Goal: Transaction & Acquisition: Purchase product/service

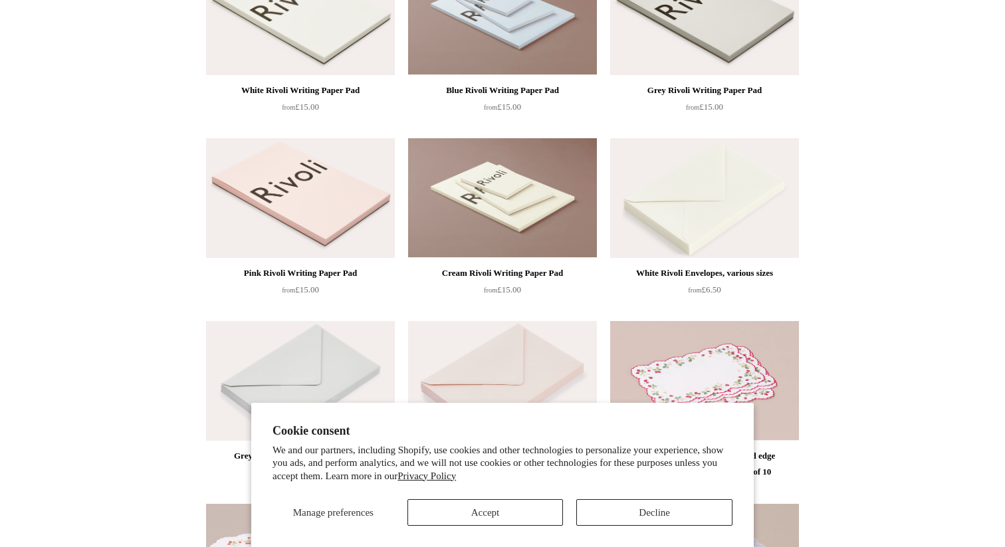
scroll to position [160, 0]
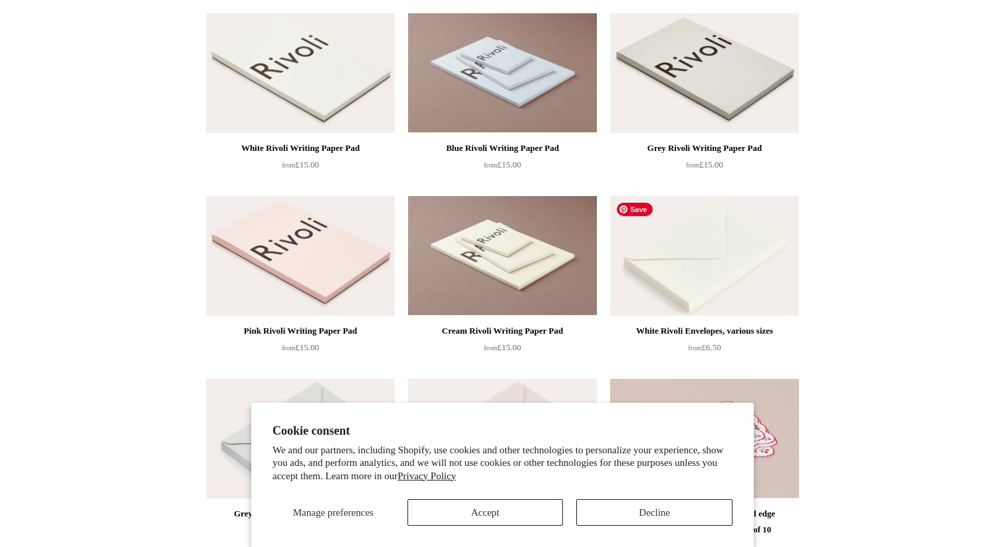
click at [688, 268] on img at bounding box center [704, 256] width 189 height 120
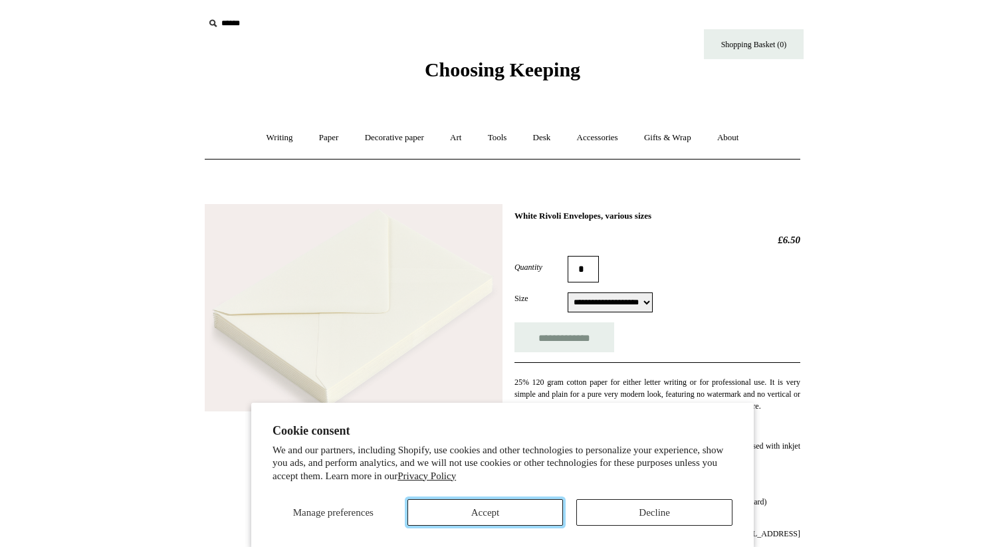
drag, startPoint x: 544, startPoint y: 505, endPoint x: 606, endPoint y: 461, distance: 76.0
click at [544, 505] on button "Accept" at bounding box center [486, 512] width 156 height 27
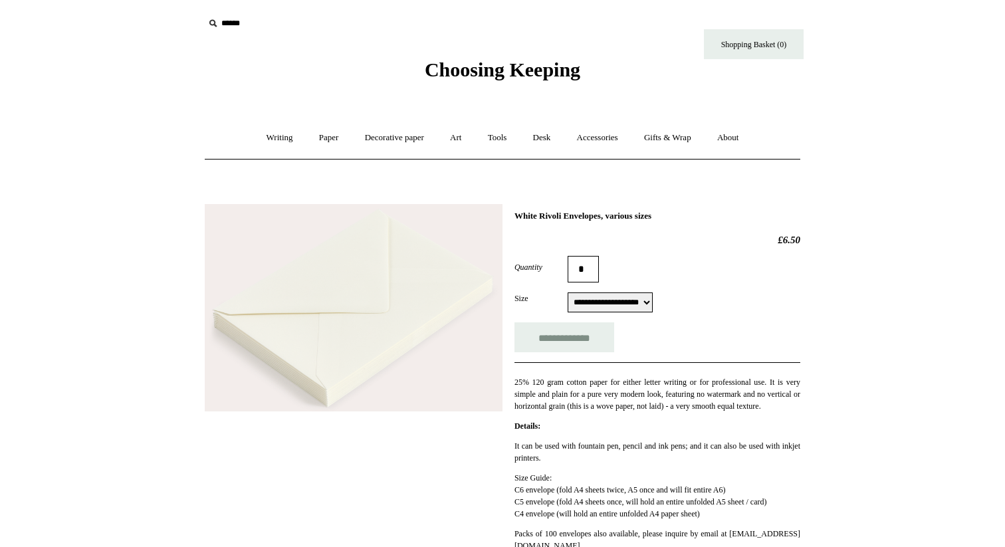
click at [577, 303] on select "**********" at bounding box center [610, 303] width 85 height 20
click at [549, 338] on input "**********" at bounding box center [565, 338] width 100 height 30
type input "**********"
click at [542, 136] on link "Desk +" at bounding box center [542, 137] width 42 height 35
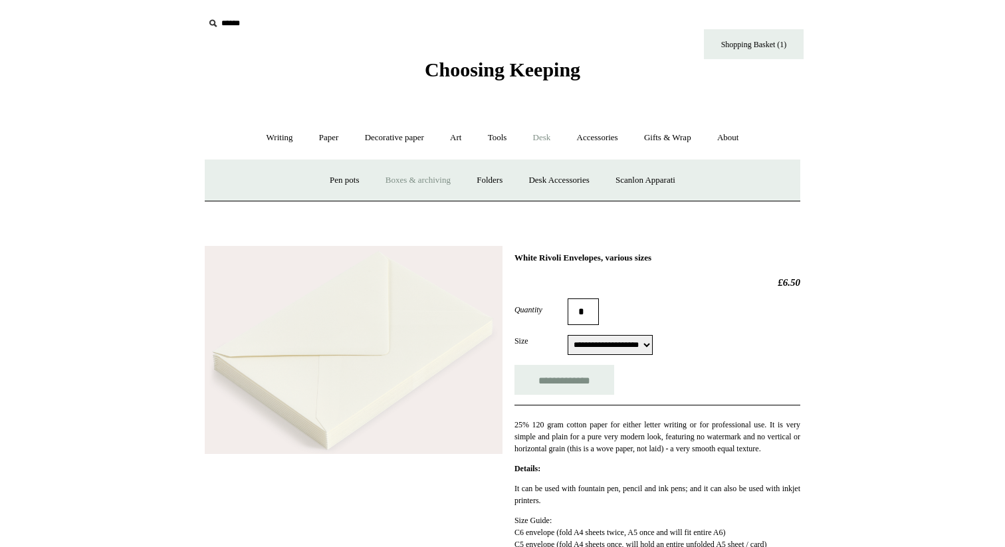
click at [406, 178] on link "Boxes & archiving" at bounding box center [418, 180] width 89 height 35
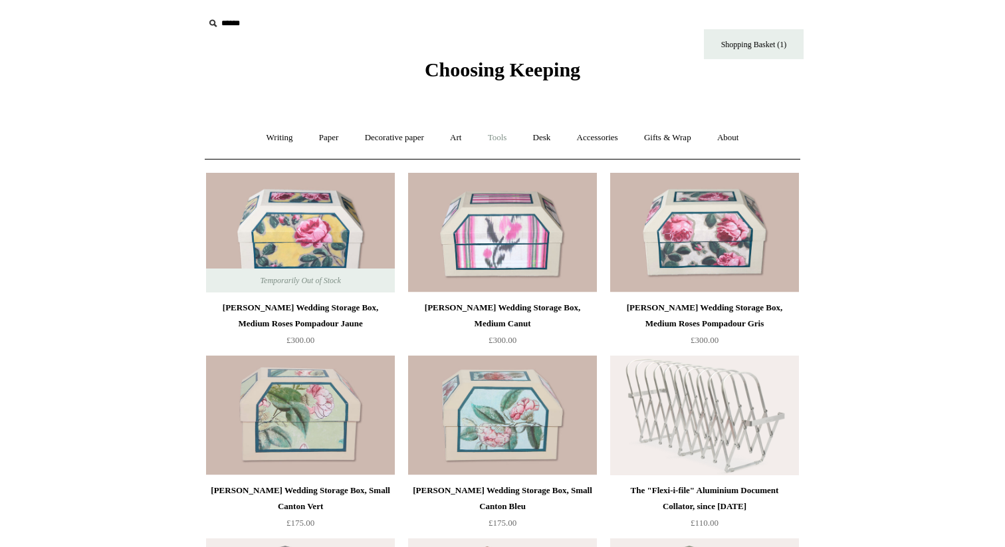
click at [493, 133] on link "Tools +" at bounding box center [497, 137] width 43 height 35
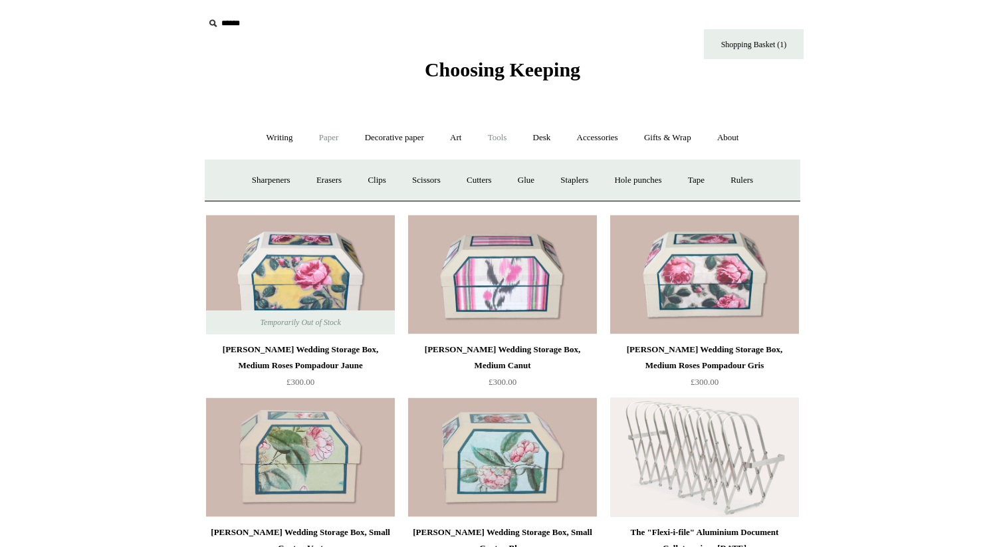
click at [326, 136] on link "Paper +" at bounding box center [329, 137] width 44 height 35
click at [319, 135] on link "Paper -" at bounding box center [329, 137] width 44 height 35
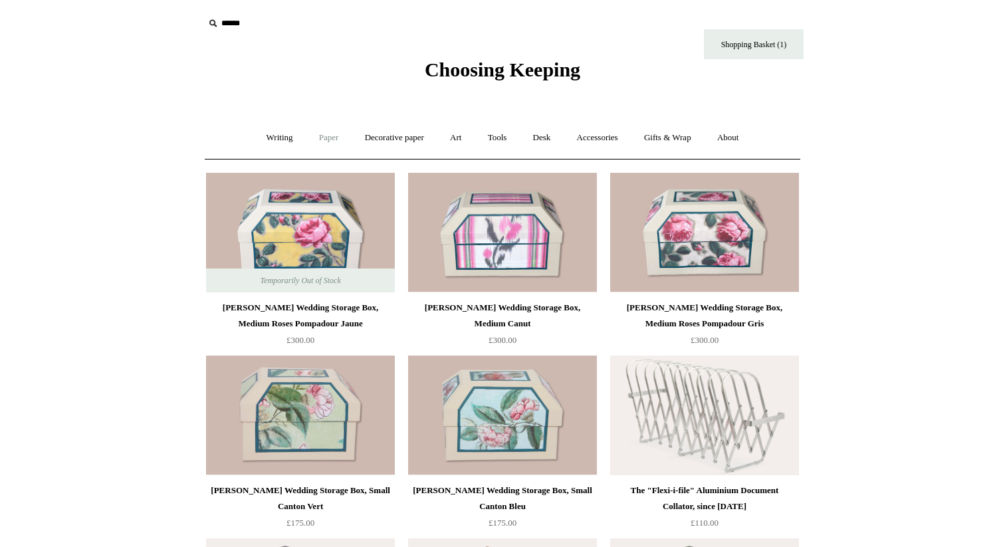
click at [319, 135] on link "Paper +" at bounding box center [329, 137] width 44 height 35
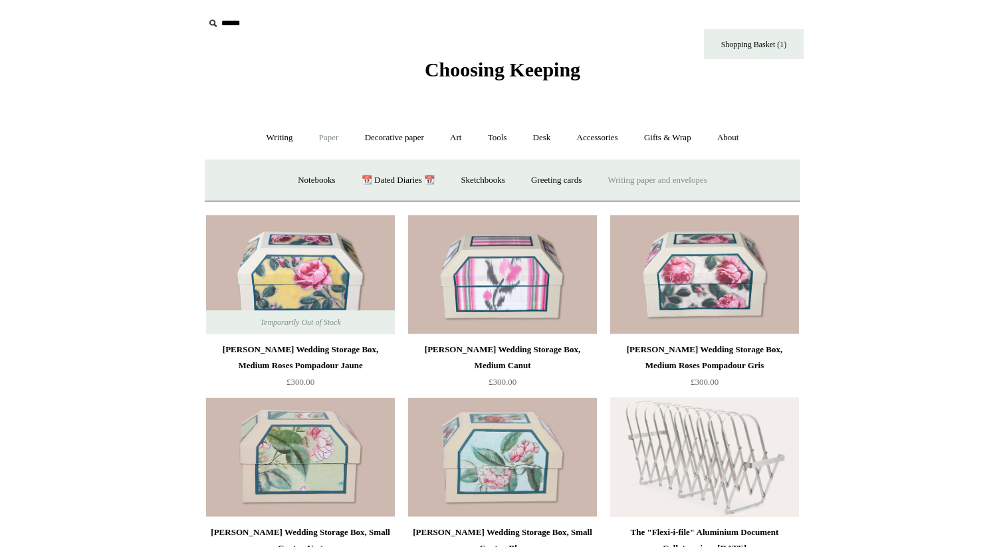
click at [684, 177] on link "Writing paper and envelopes +" at bounding box center [657, 180] width 123 height 35
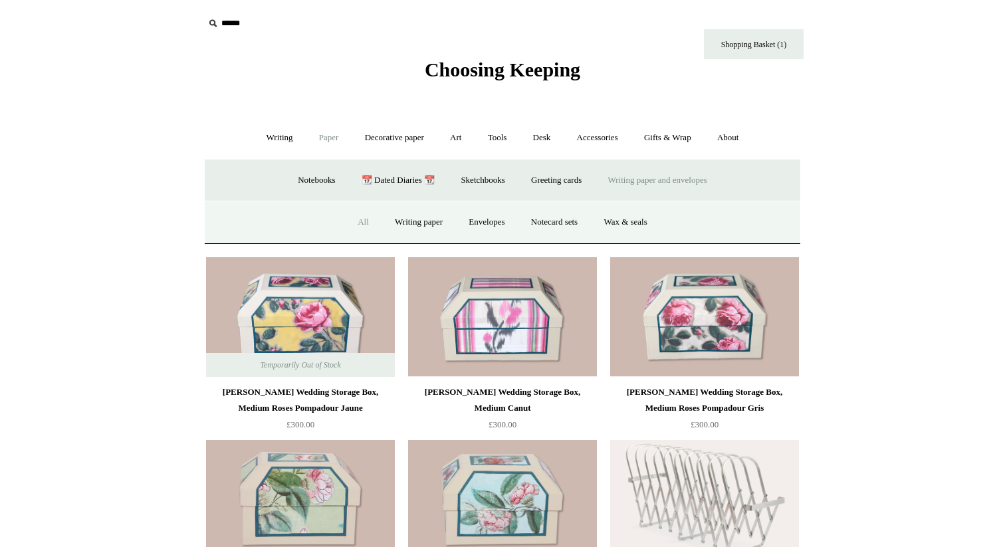
click at [348, 223] on link "All" at bounding box center [363, 222] width 35 height 35
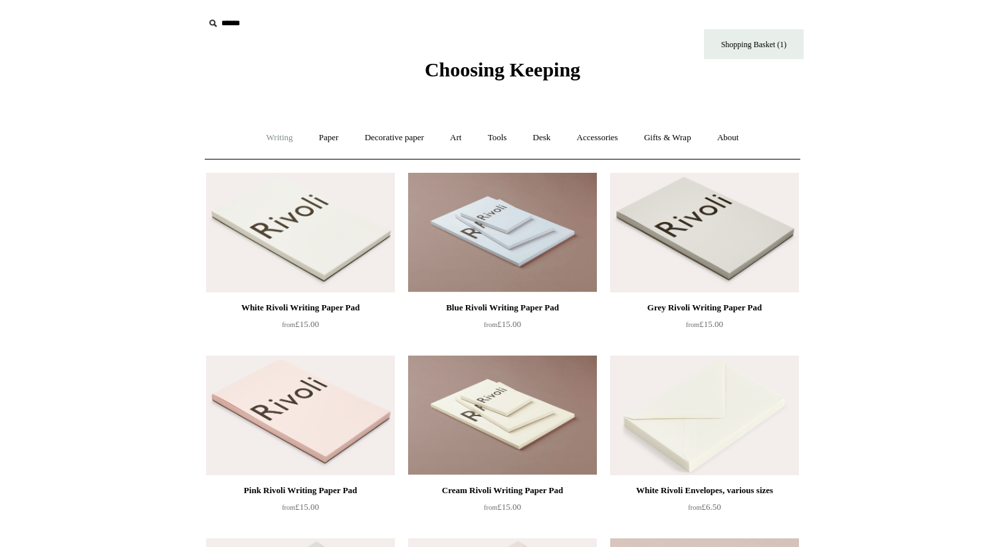
click at [266, 138] on link "Writing +" at bounding box center [280, 137] width 51 height 35
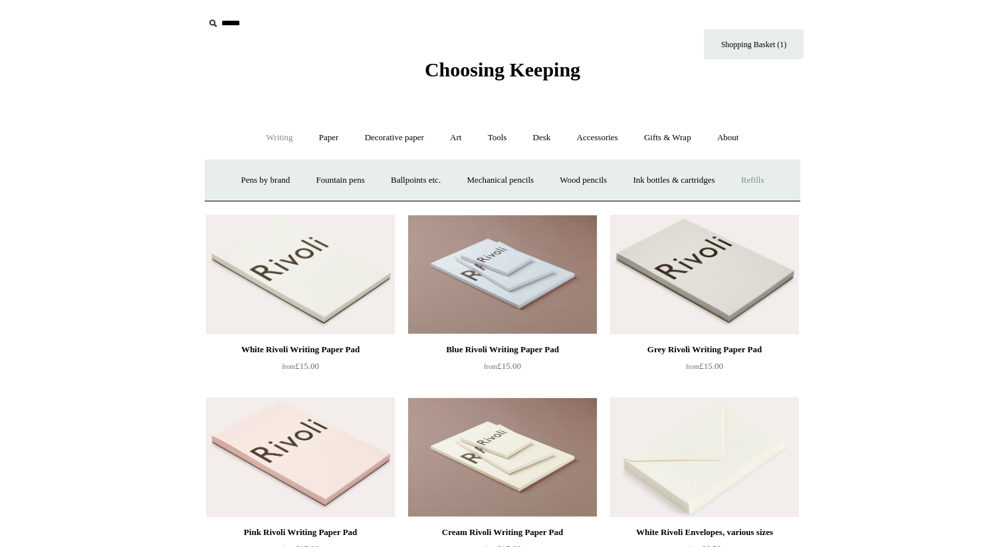
click at [773, 182] on link "Refills +" at bounding box center [752, 180] width 47 height 35
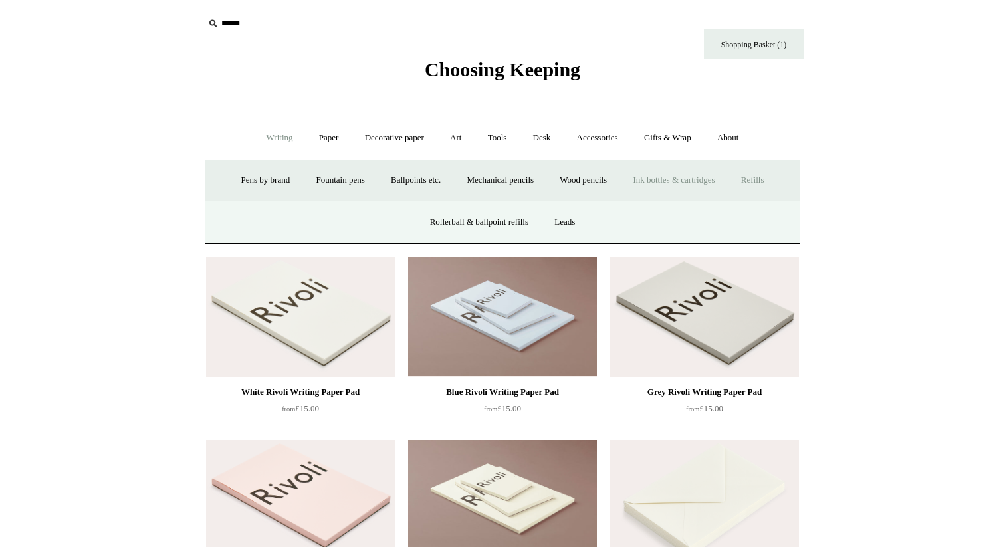
click at [706, 176] on link "Ink bottles & cartridges +" at bounding box center [674, 180] width 106 height 35
click at [406, 223] on link "Lamy" at bounding box center [410, 222] width 44 height 35
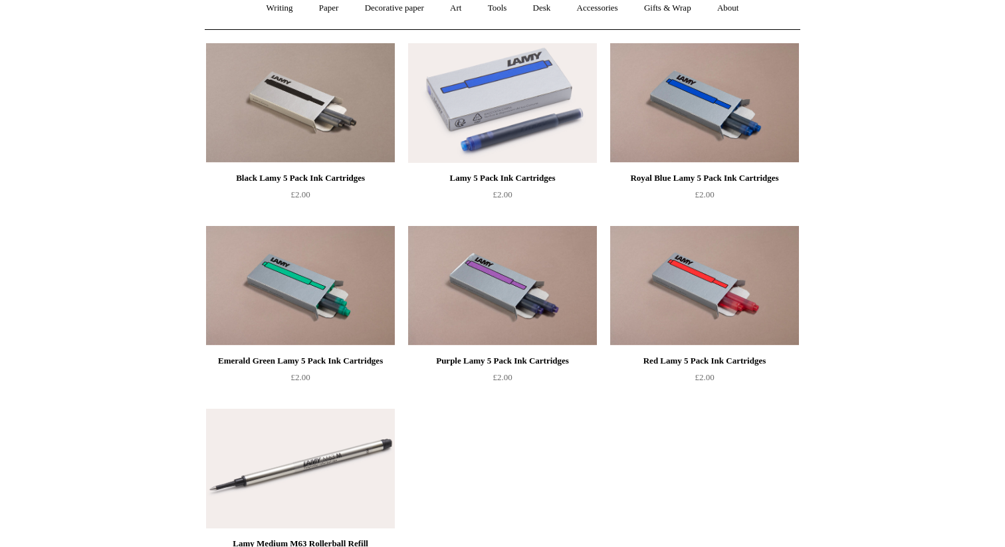
scroll to position [132, 0]
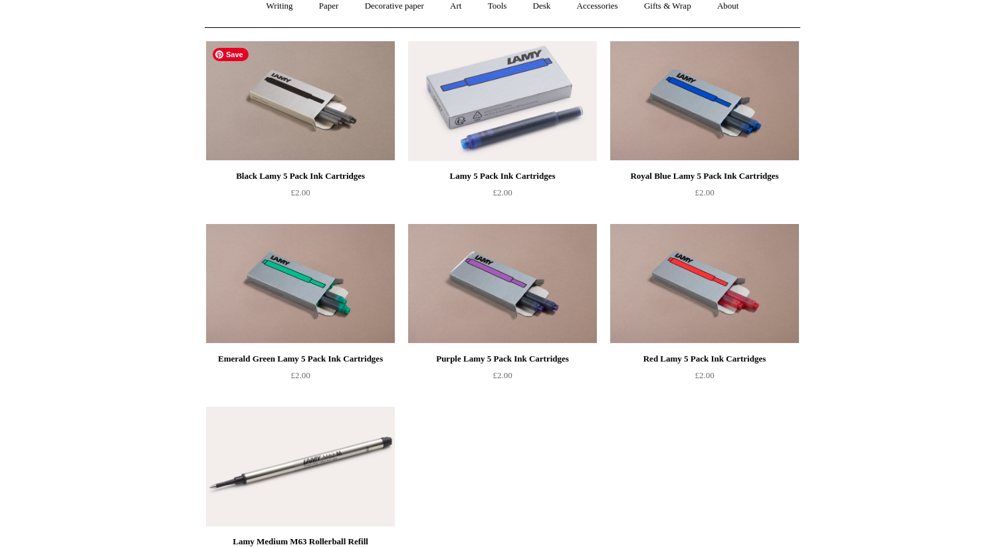
click at [312, 118] on img at bounding box center [300, 101] width 189 height 120
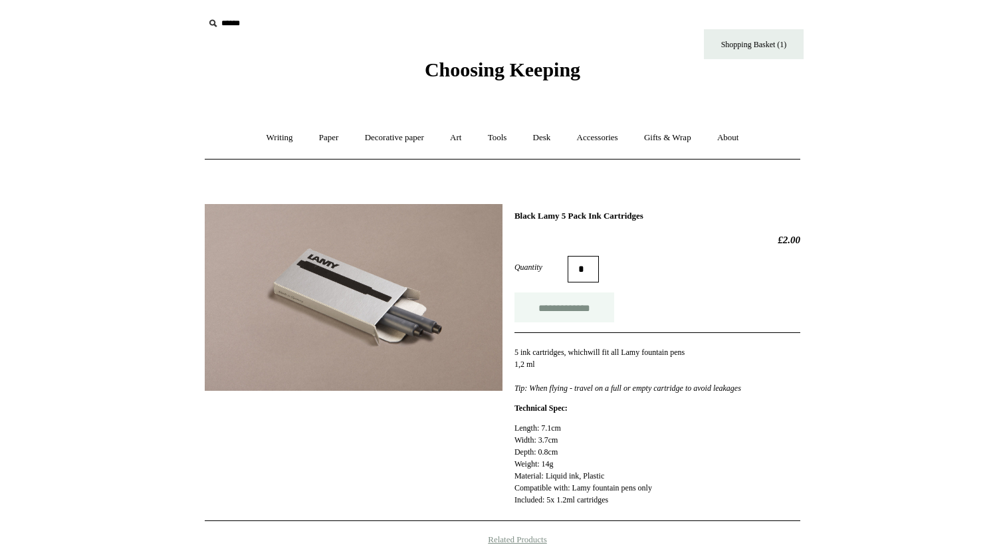
click at [574, 313] on input "**********" at bounding box center [565, 308] width 100 height 30
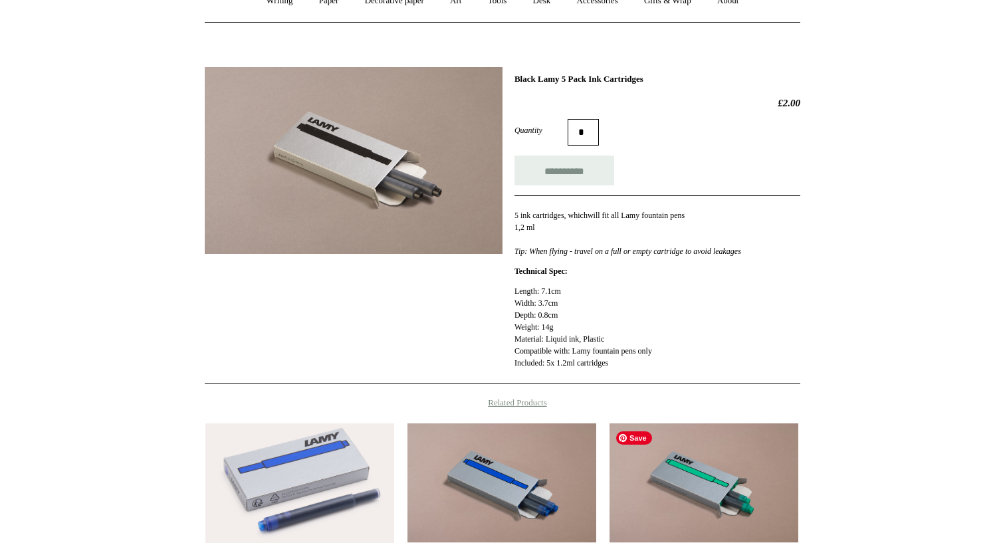
scroll to position [132, 0]
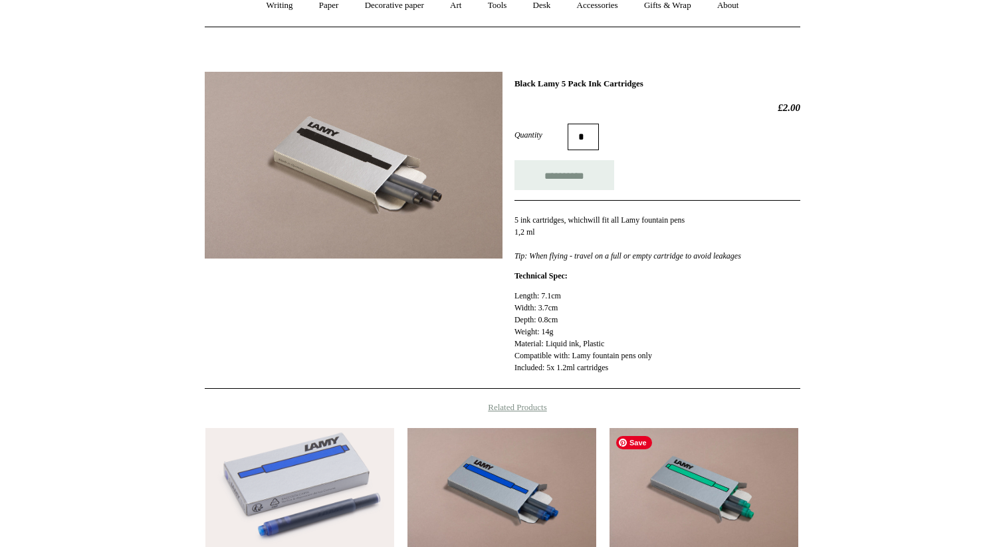
type input "**********"
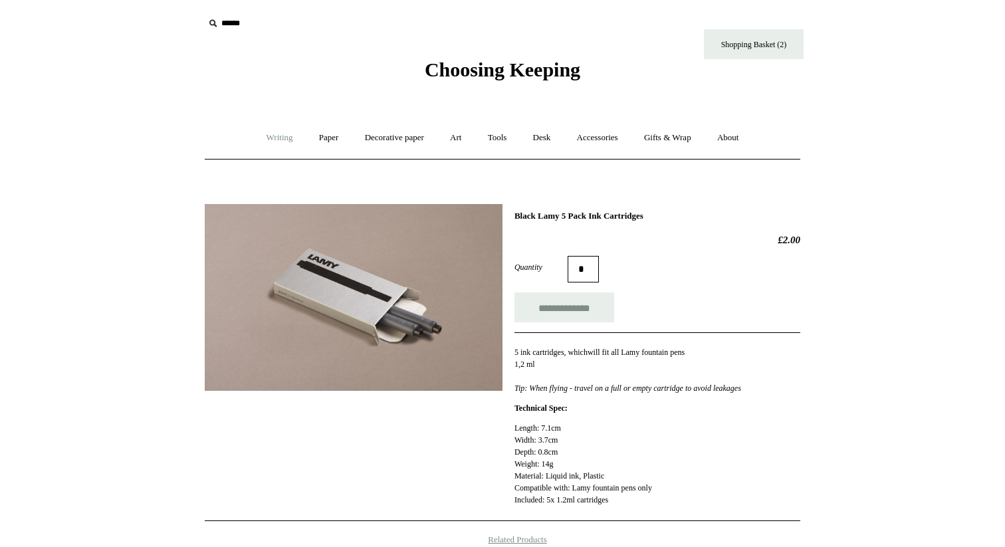
click at [276, 140] on link "Writing +" at bounding box center [280, 137] width 51 height 35
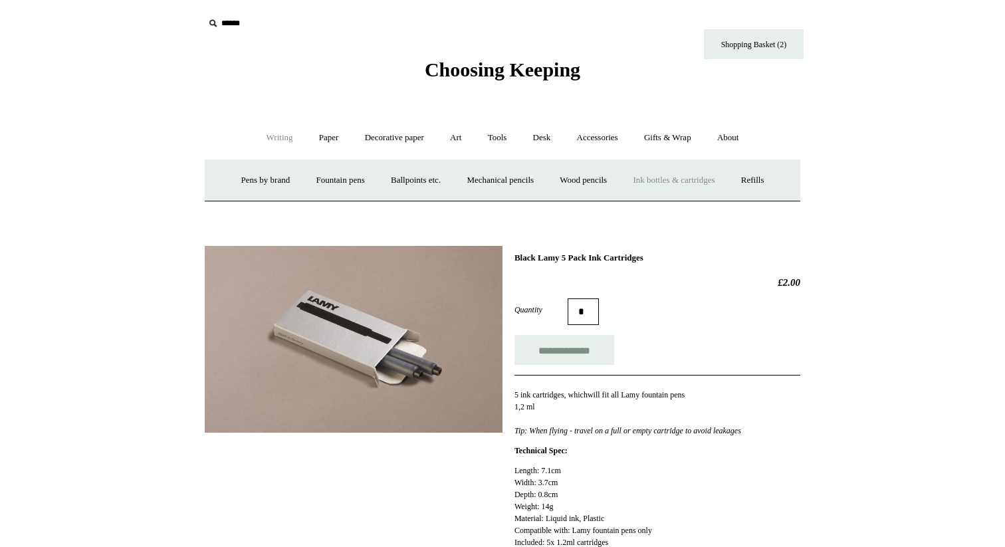
click at [694, 180] on link "Ink bottles & cartridges +" at bounding box center [674, 180] width 106 height 35
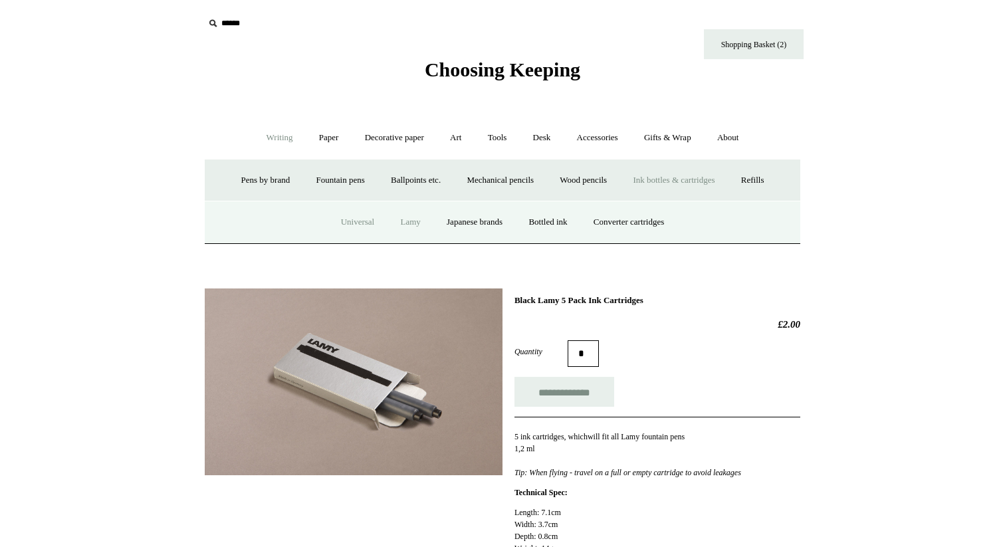
click at [343, 224] on link "Universal" at bounding box center [358, 222] width 58 height 35
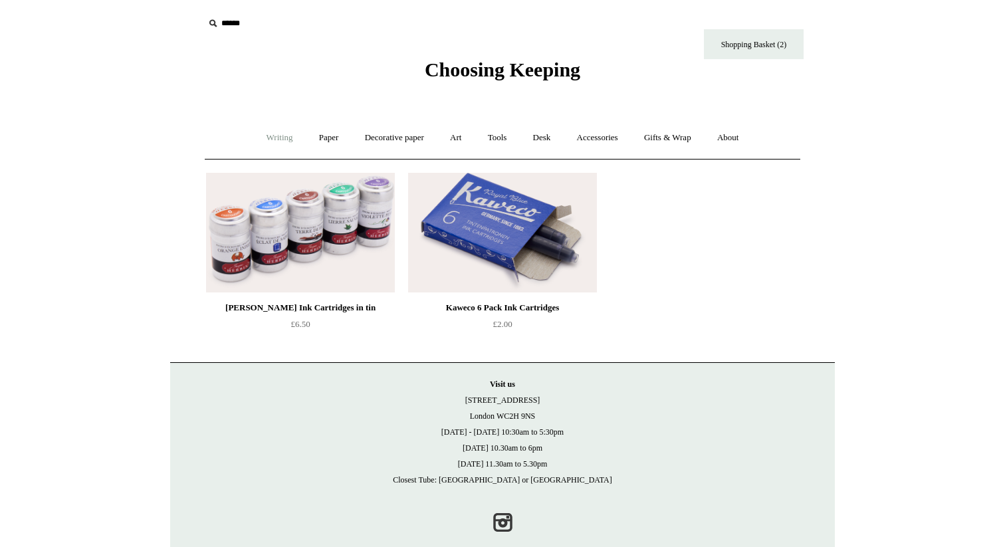
click at [275, 138] on link "Writing +" at bounding box center [280, 137] width 51 height 35
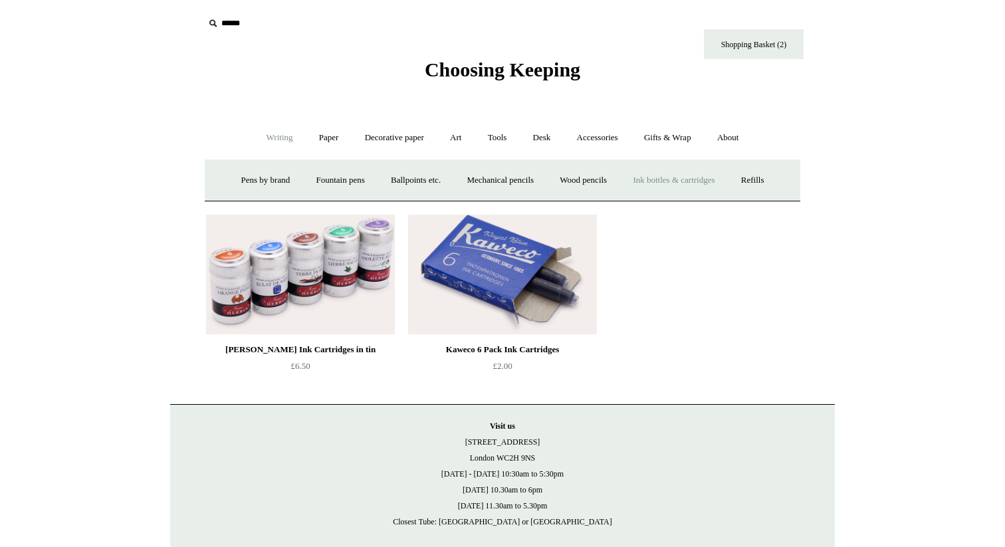
click at [666, 176] on link "Ink bottles & cartridges +" at bounding box center [674, 180] width 106 height 35
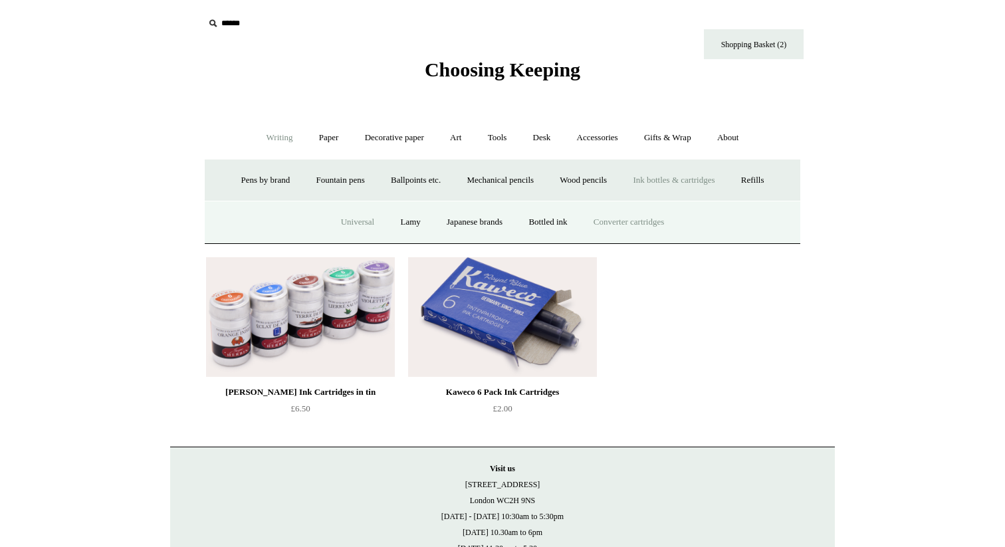
click at [666, 223] on link "Converter cartridges" at bounding box center [629, 222] width 94 height 35
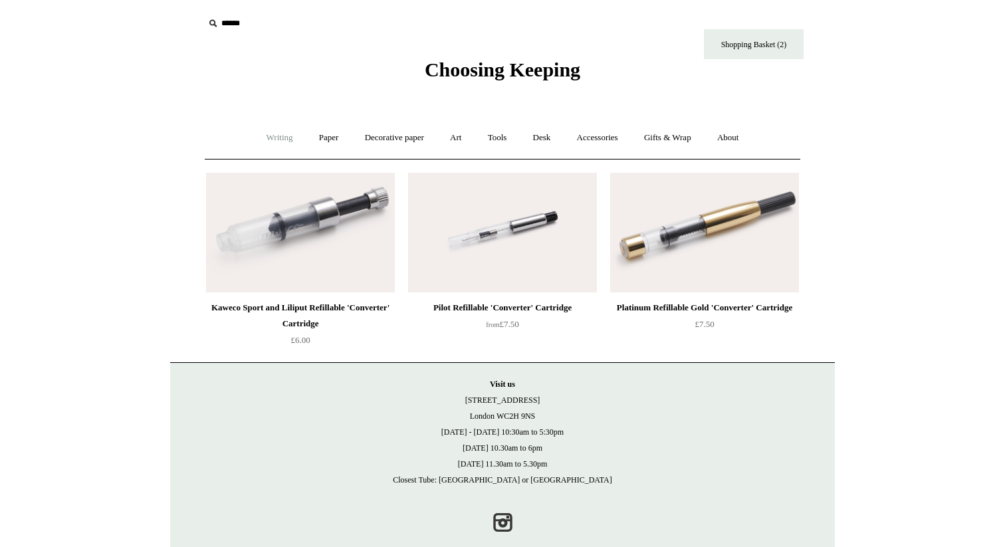
click at [255, 136] on link "Writing +" at bounding box center [280, 137] width 51 height 35
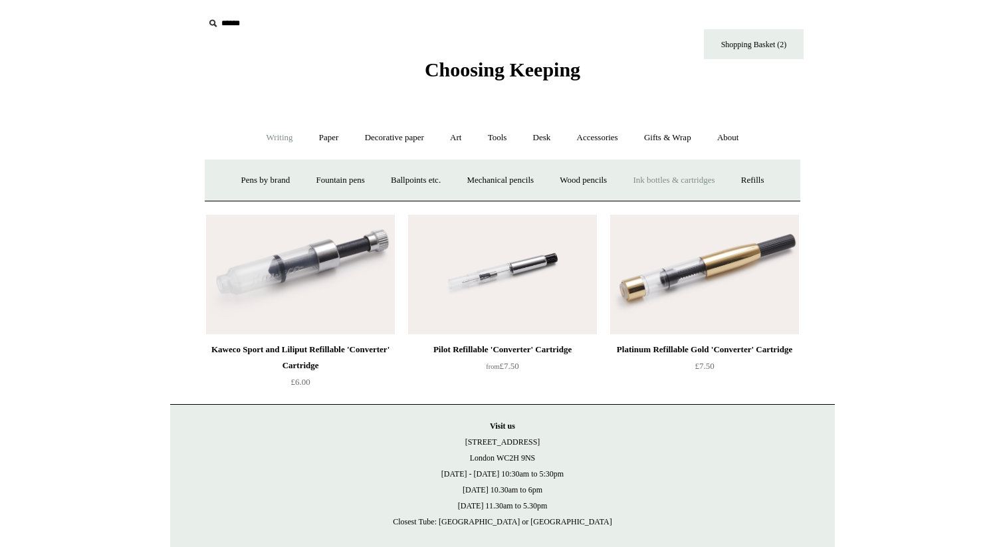
click at [682, 183] on link "Ink bottles & cartridges +" at bounding box center [674, 180] width 106 height 35
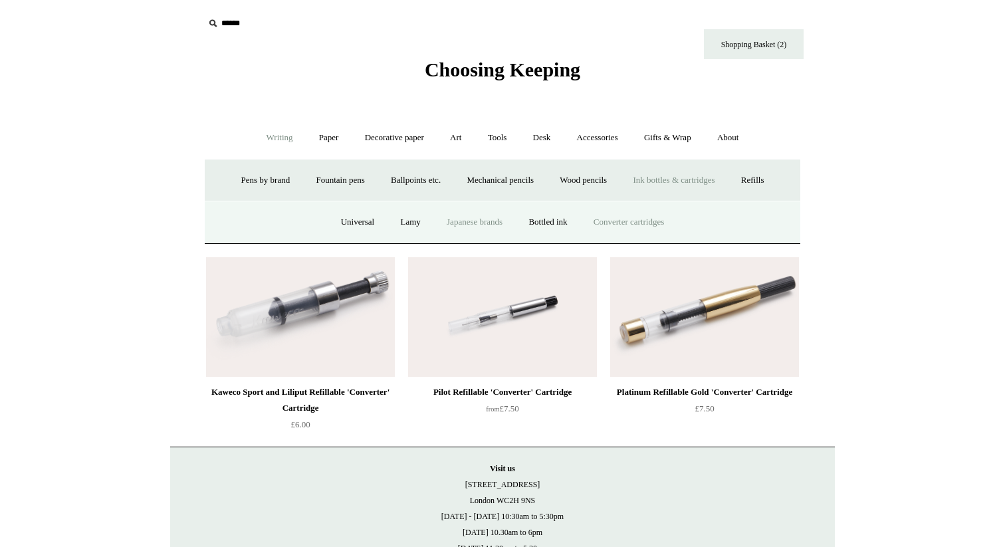
click at [485, 221] on link "Japanese brands" at bounding box center [475, 222] width 80 height 35
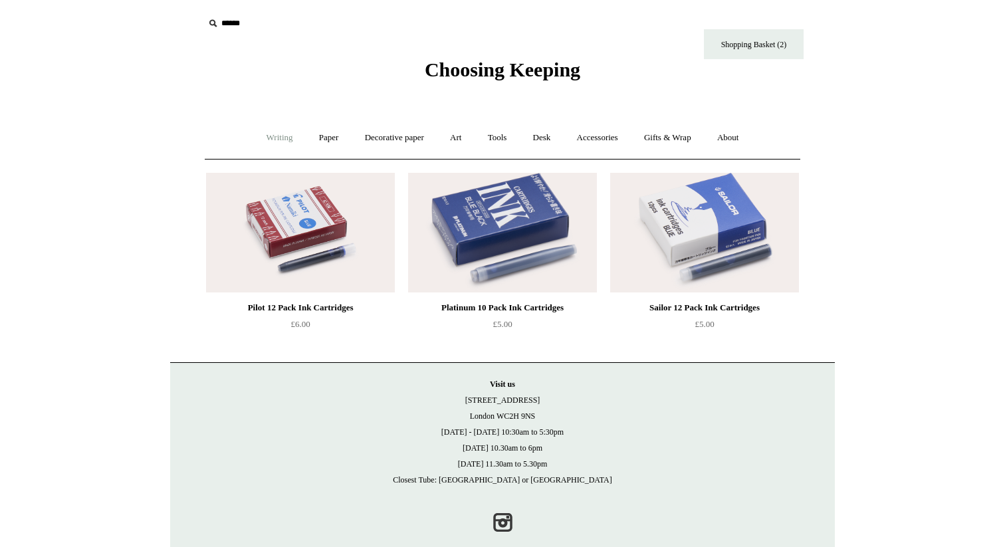
click at [277, 142] on link "Writing +" at bounding box center [280, 137] width 51 height 35
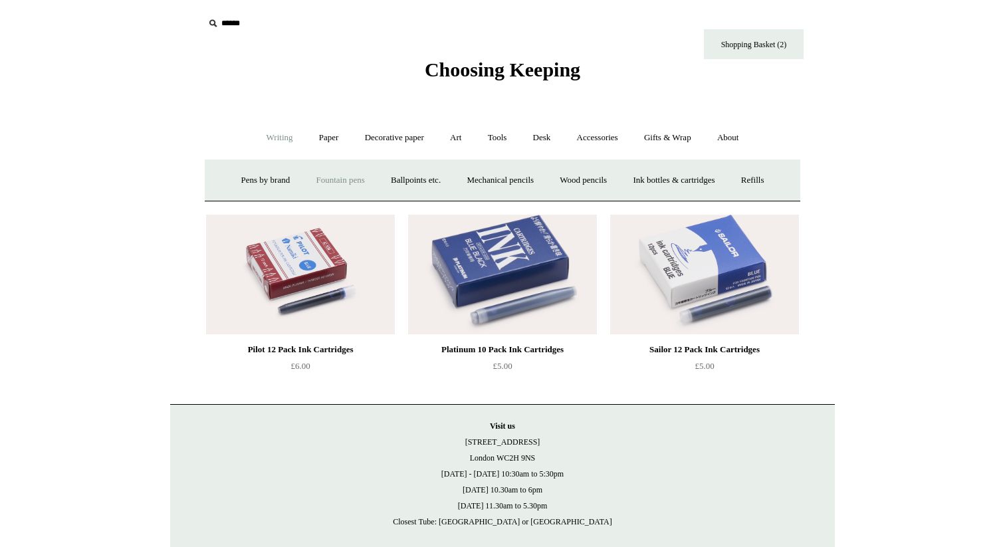
click at [332, 179] on link "Fountain pens +" at bounding box center [340, 180] width 72 height 35
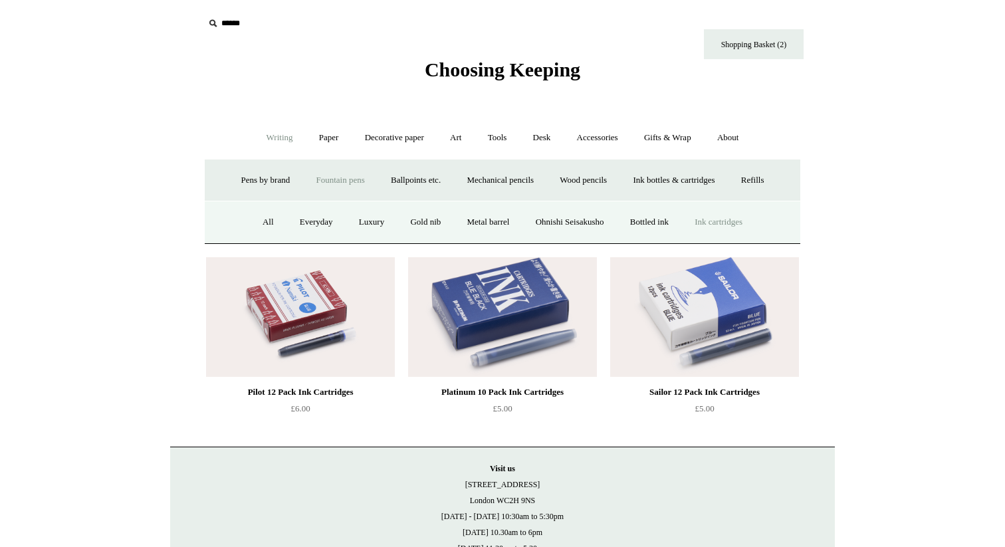
click at [734, 220] on link "Ink cartridges" at bounding box center [719, 222] width 72 height 35
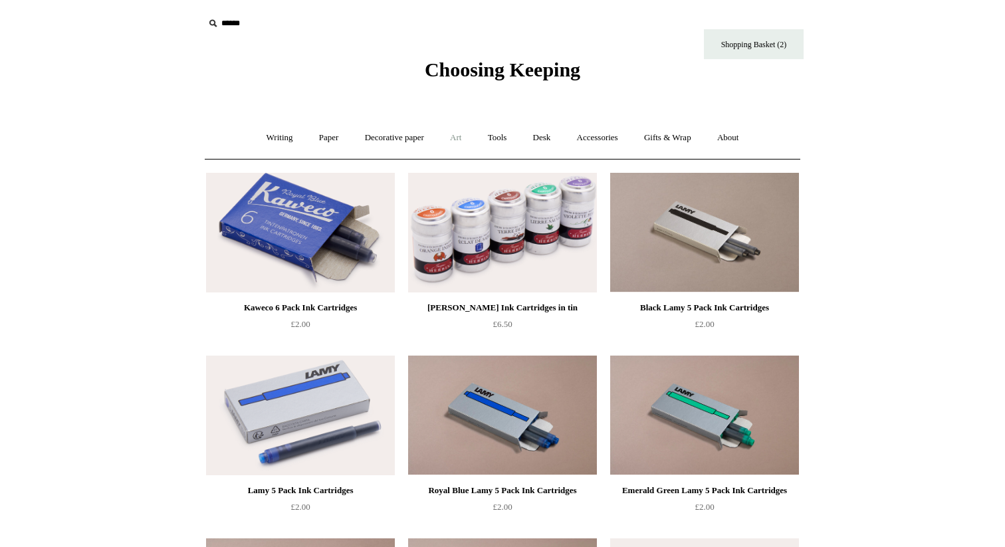
click at [461, 134] on link "Art +" at bounding box center [455, 137] width 35 height 35
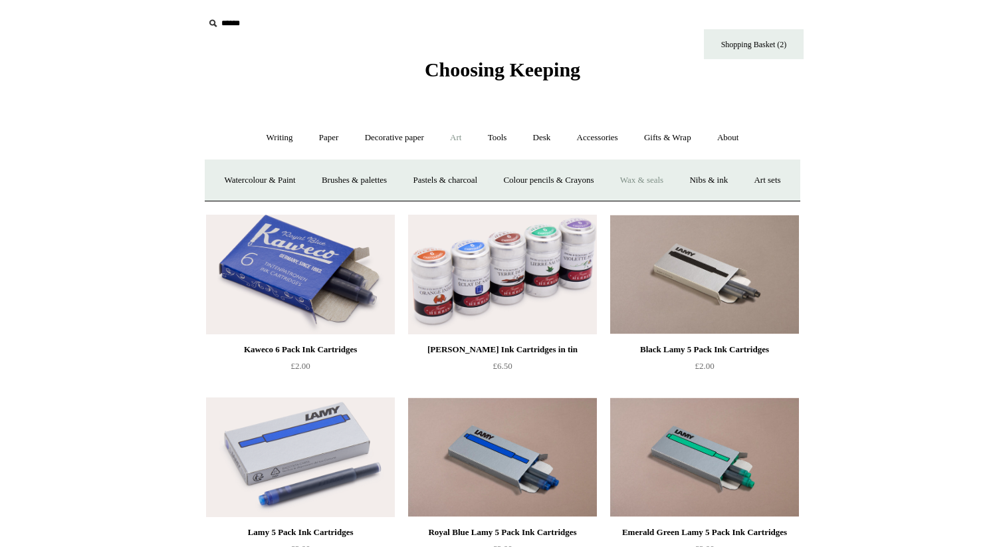
click at [672, 182] on link "Wax & seals" at bounding box center [641, 180] width 67 height 35
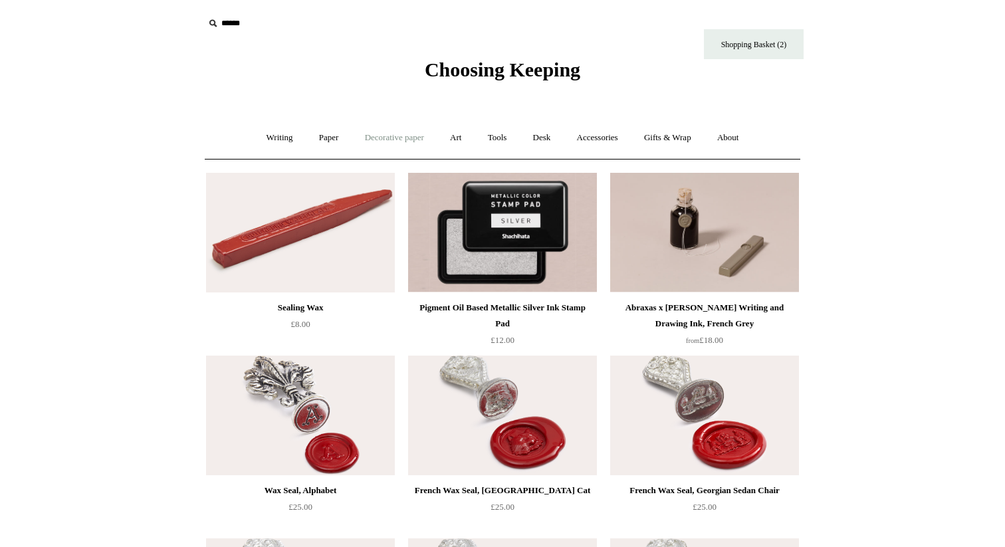
click at [383, 141] on link "Decorative paper +" at bounding box center [394, 137] width 83 height 35
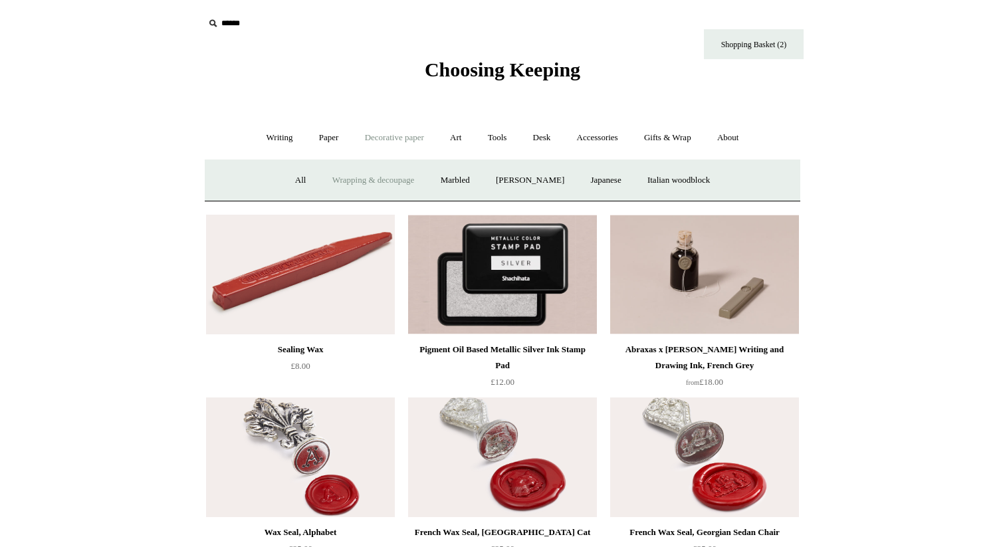
click at [374, 180] on link "Wrapping & decoupage" at bounding box center [374, 180] width 106 height 35
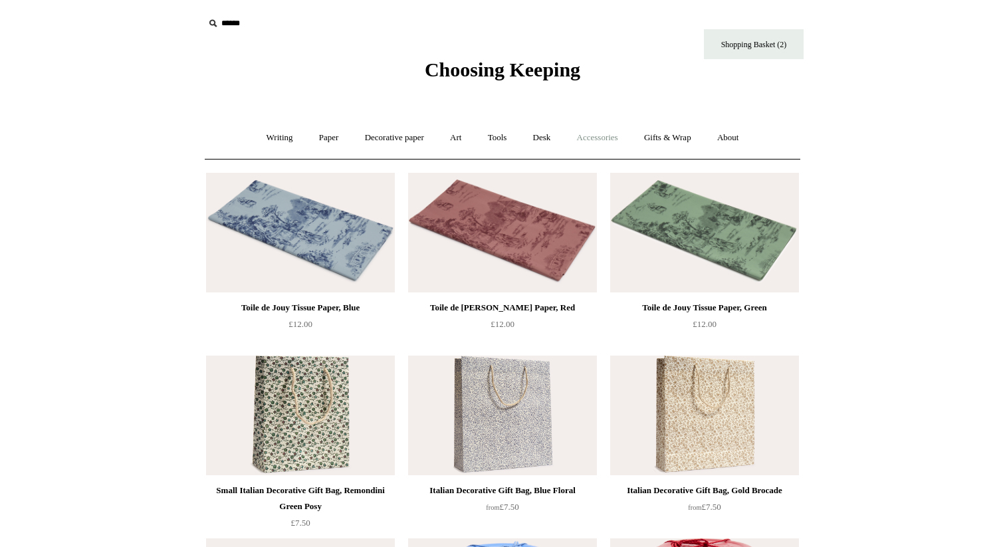
click at [591, 136] on link "Accessories +" at bounding box center [597, 137] width 65 height 35
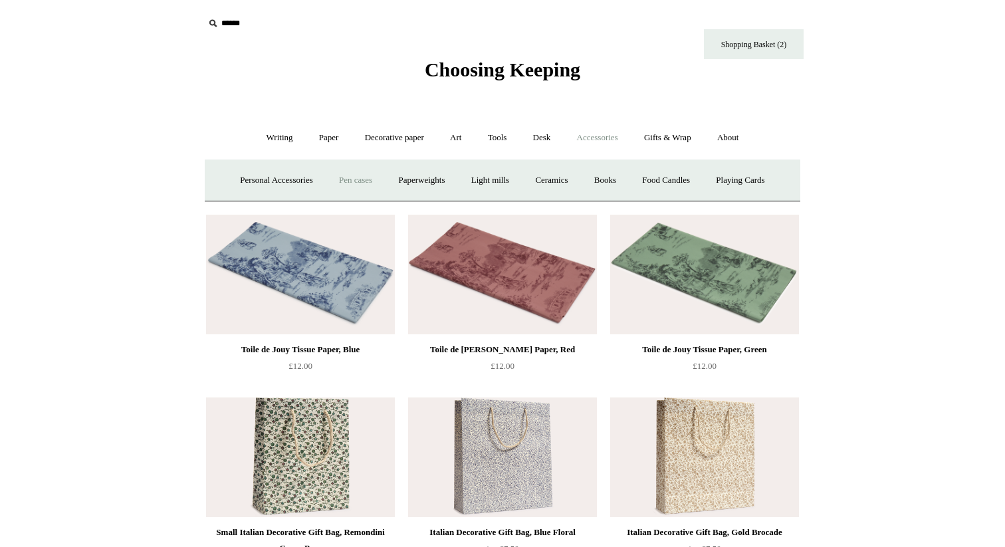
click at [359, 173] on link "Pen cases" at bounding box center [355, 180] width 57 height 35
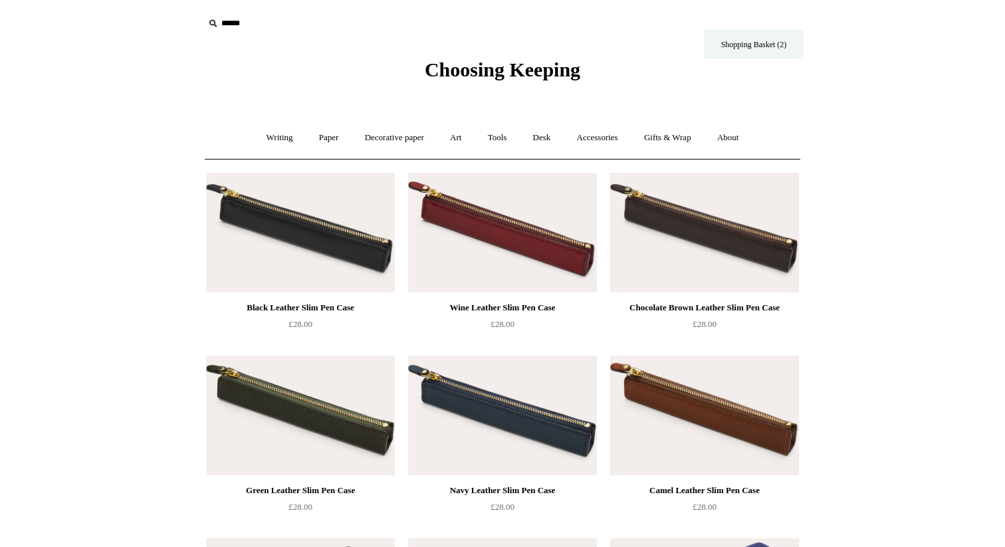
click at [724, 37] on link "Shopping Basket (2)" at bounding box center [754, 44] width 100 height 30
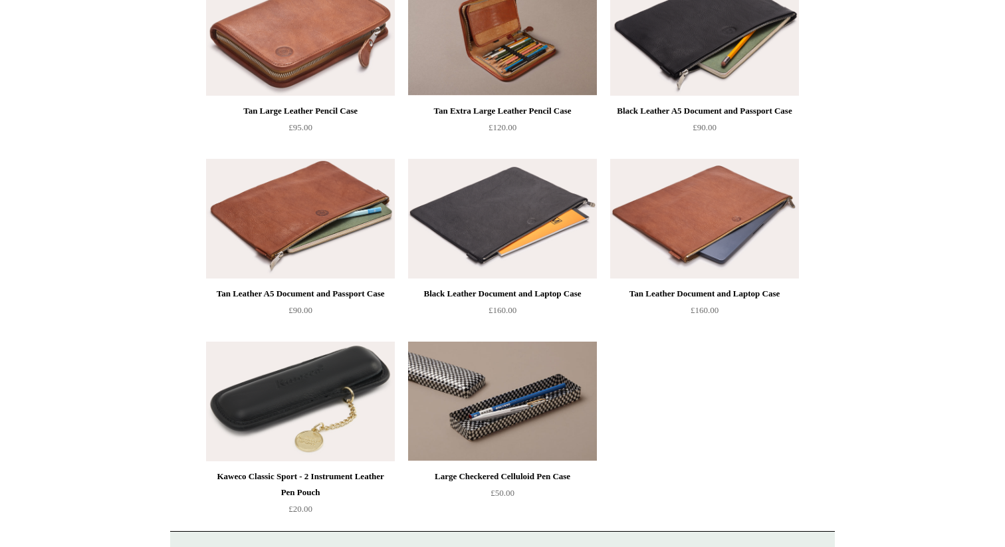
scroll to position [1486, 0]
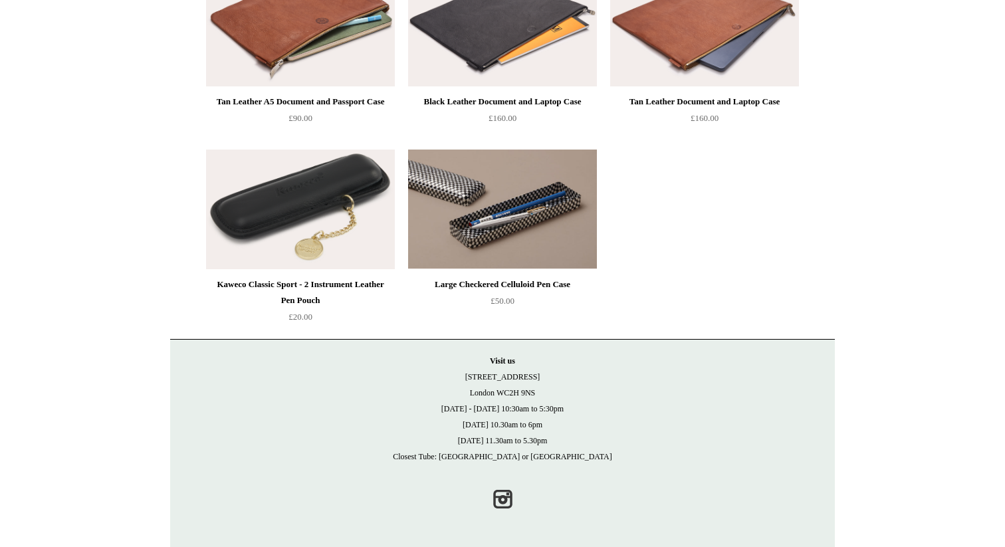
drag, startPoint x: 473, startPoint y: 375, endPoint x: 545, endPoint y: 393, distance: 73.4
click at [545, 393] on p "Visit [GEOGRAPHIC_DATA][STREET_ADDRESS] [DATE] - [DATE] 10:30am to 5:30pm [DATE…" at bounding box center [503, 409] width 638 height 112
copy p "[STREET_ADDRESS]"
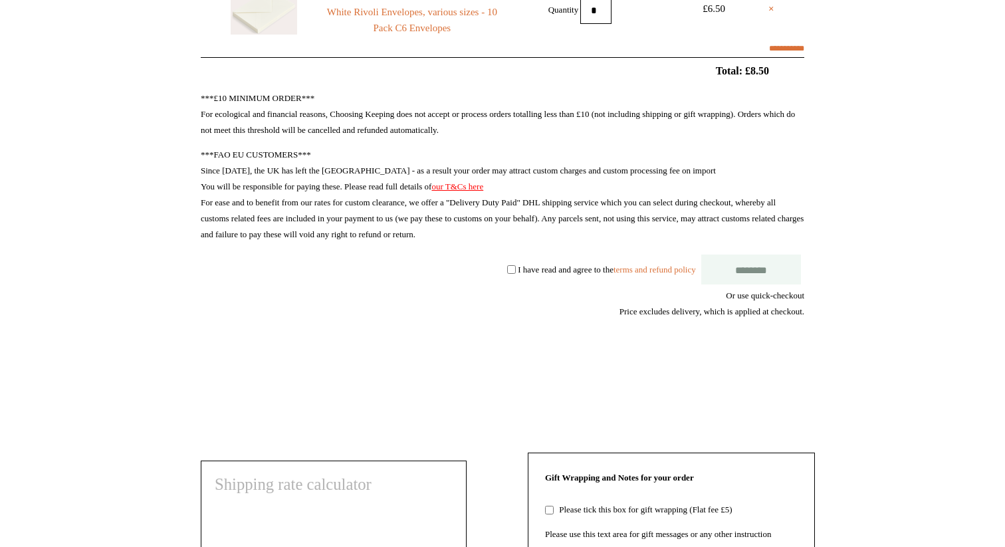
scroll to position [344, 0]
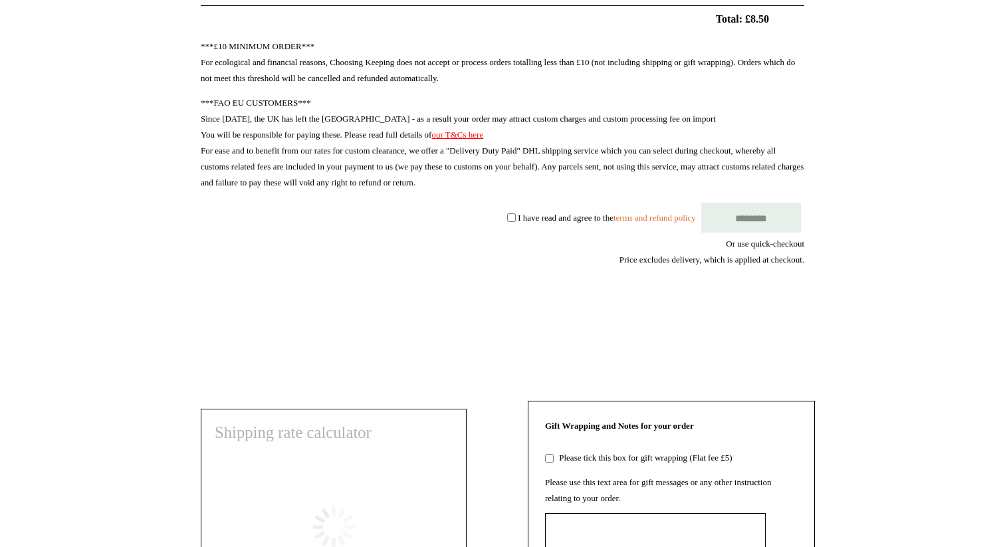
select select "**********"
type input "********"
select select "*******"
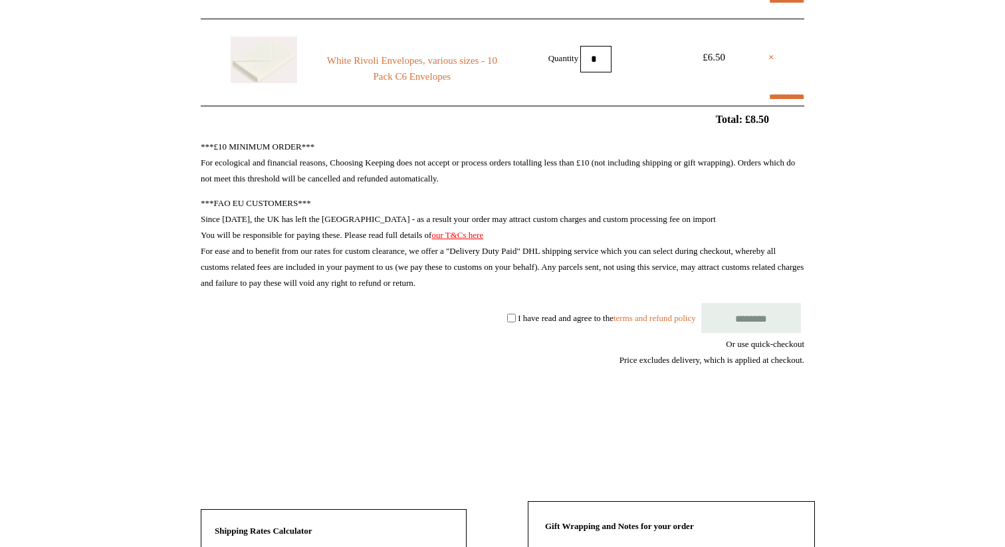
scroll to position [242, 0]
click at [749, 315] on input "********" at bounding box center [752, 320] width 100 height 30
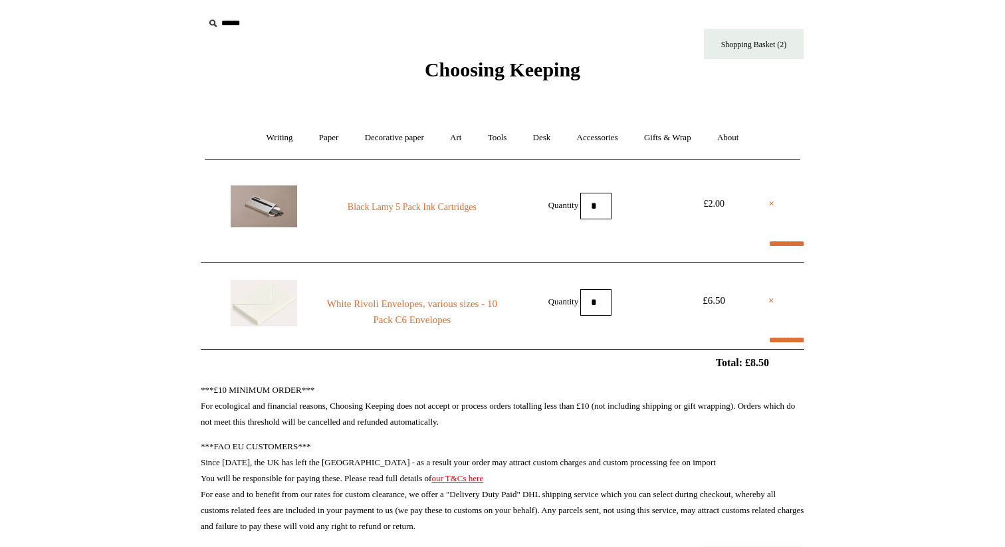
scroll to position [242, 0]
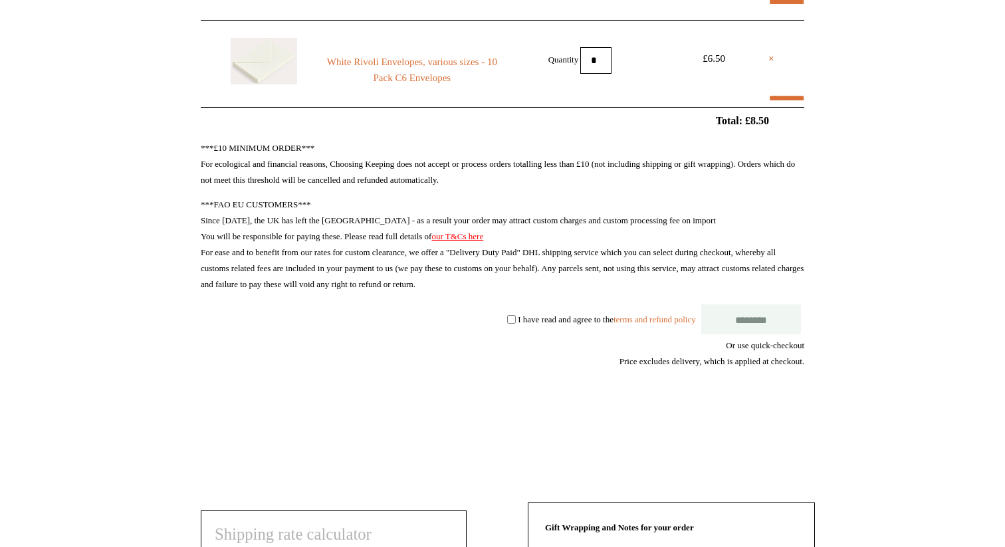
select select "**********"
type input "********"
